Goal: Task Accomplishment & Management: Manage account settings

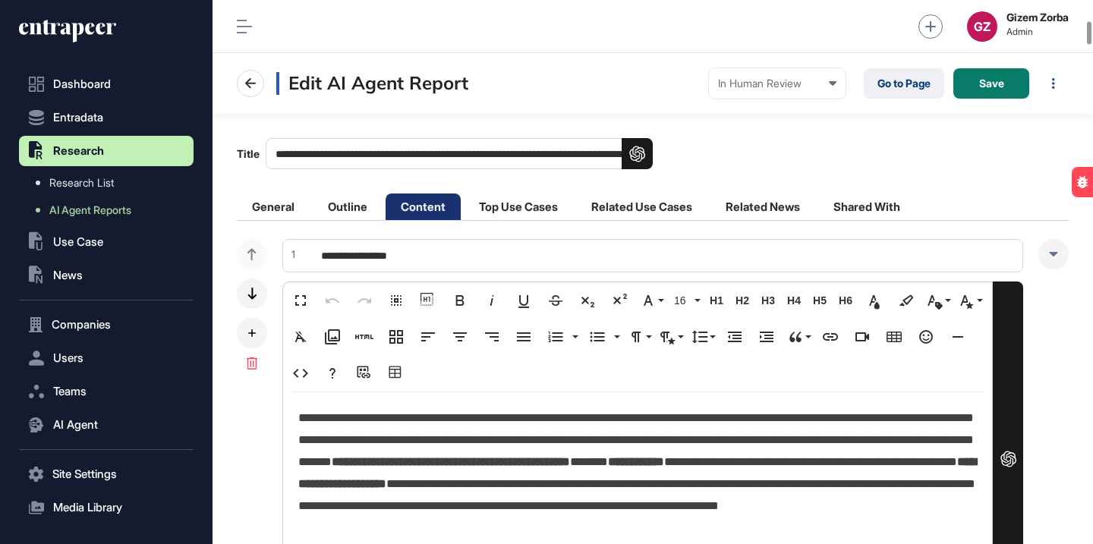
scroll to position [1, 1]
click at [997, 68] on button "Save" at bounding box center [991, 83] width 76 height 30
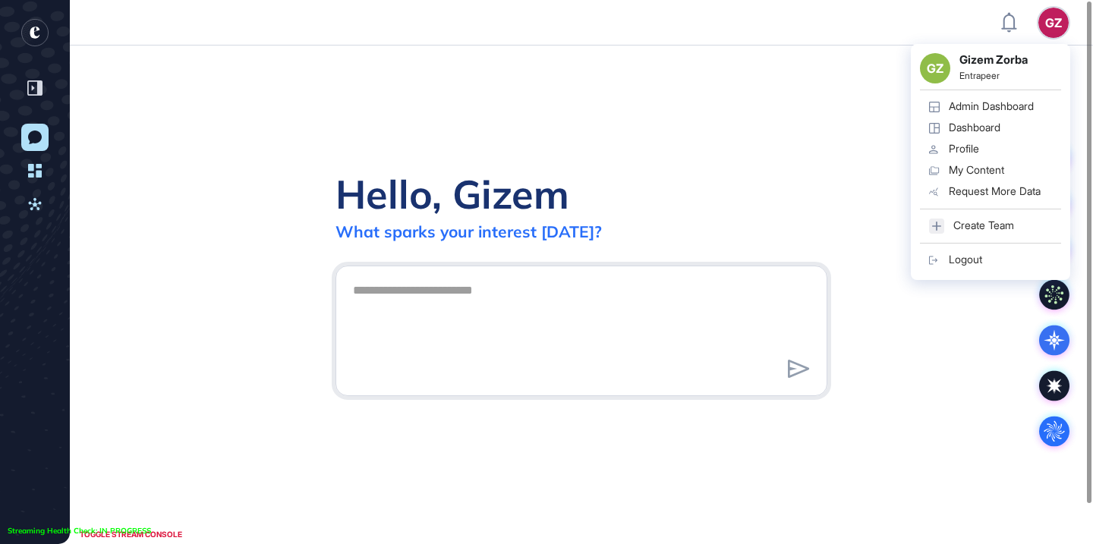
click at [1054, 44] on div "GZ Gizem Zorba Entrapeer Admin Dashboard Dashboard Profile My Content Request M…" at bounding box center [990, 162] width 159 height 236
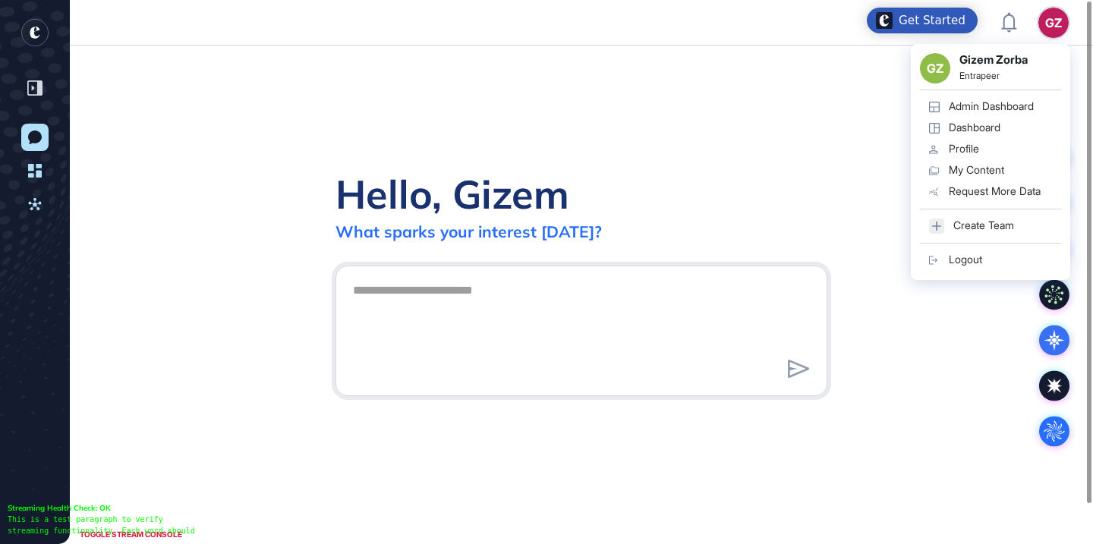
click at [959, 259] on div "Logout" at bounding box center [965, 260] width 33 height 12
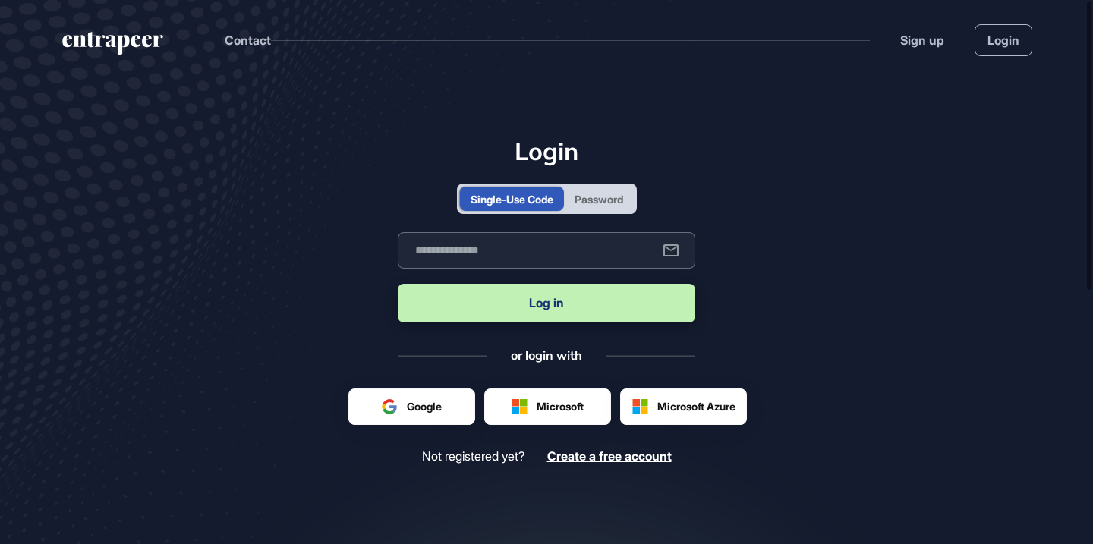
click at [505, 253] on input "text" at bounding box center [547, 250] width 298 height 36
type input "**********"
click at [471, 298] on button "Log in" at bounding box center [547, 303] width 298 height 39
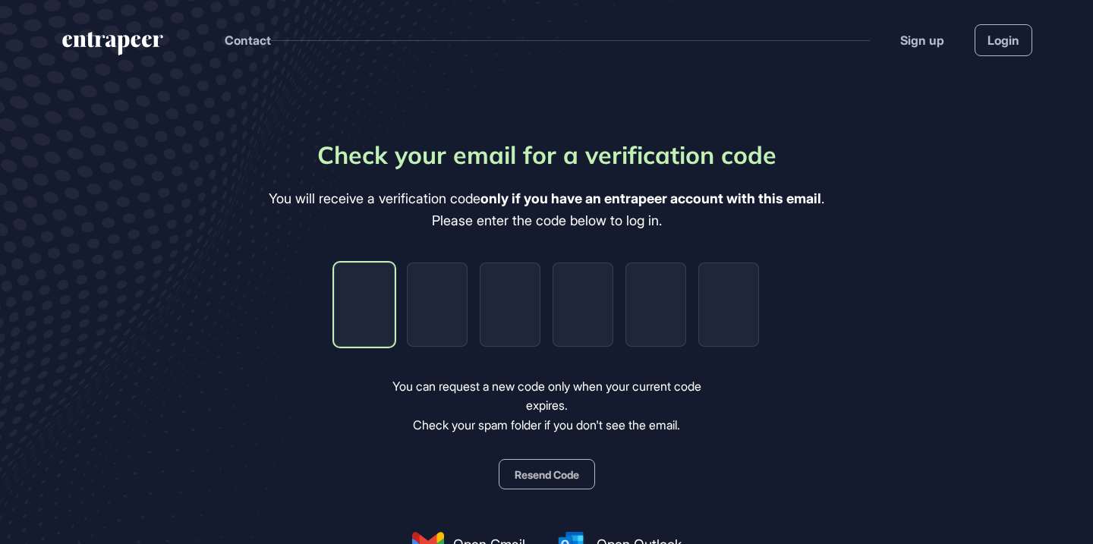
type input "*"
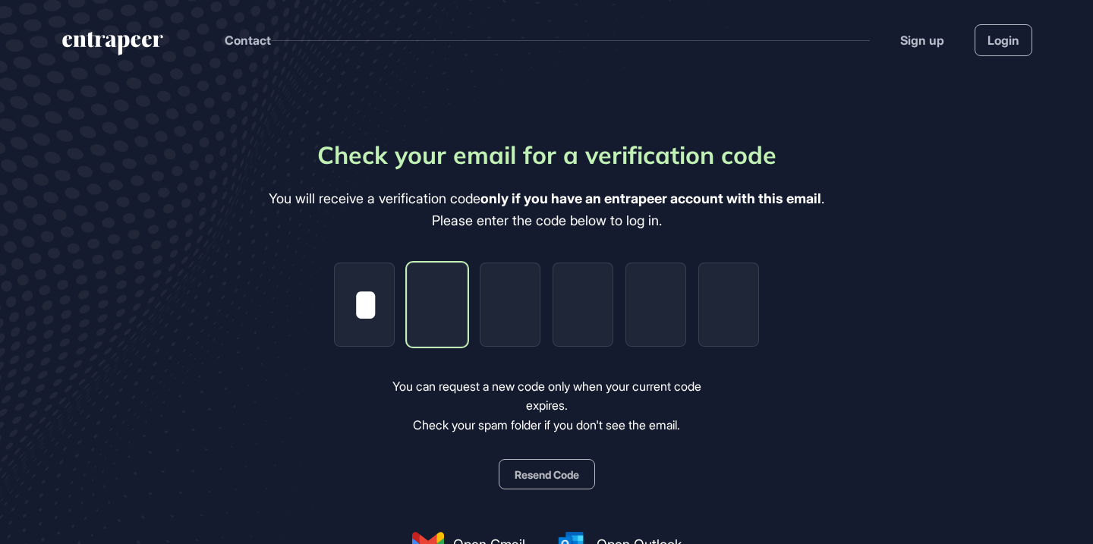
type input "*"
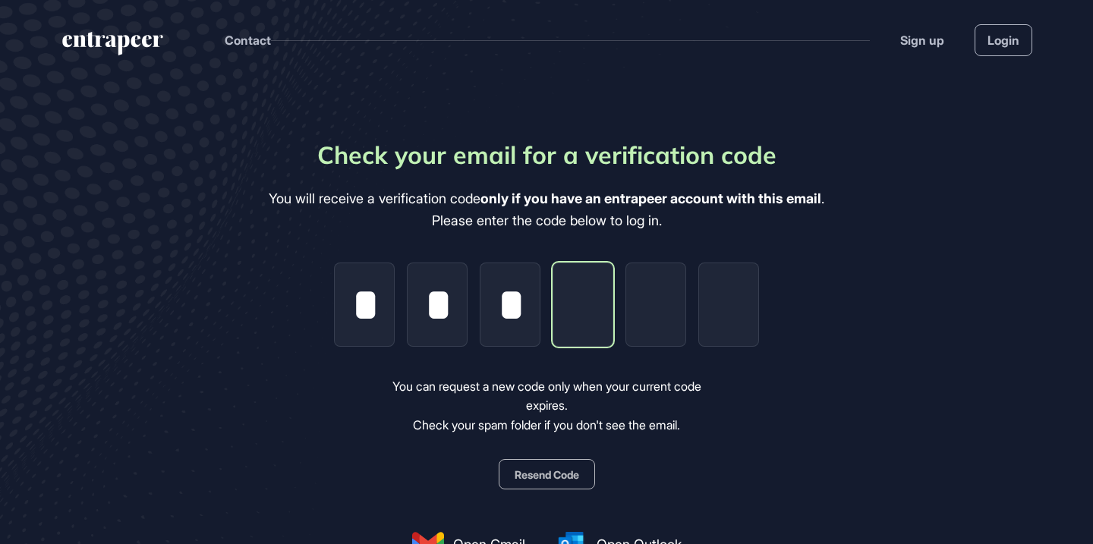
type input "*"
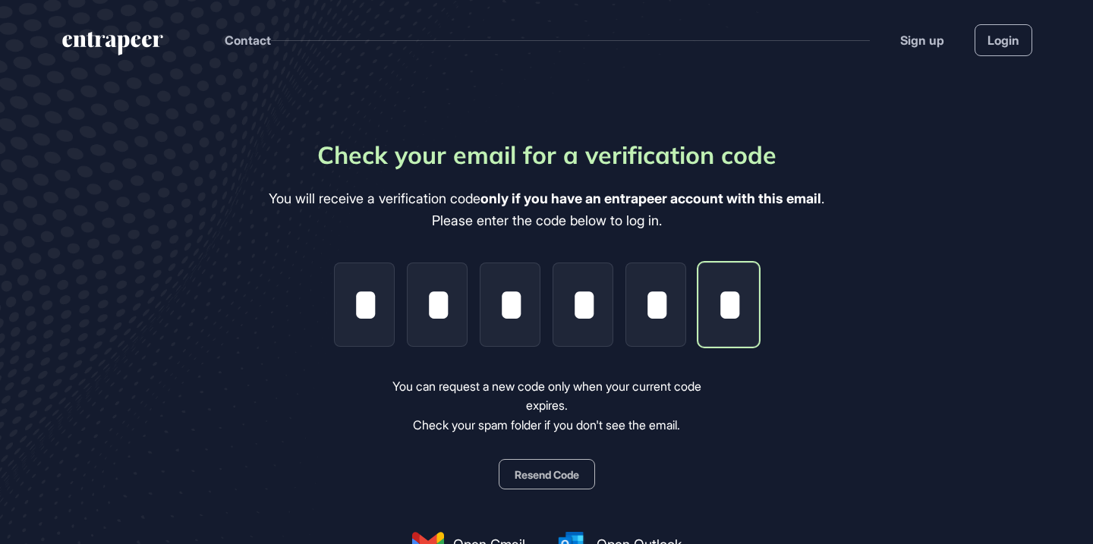
type input "*"
